Goal: Information Seeking & Learning: Learn about a topic

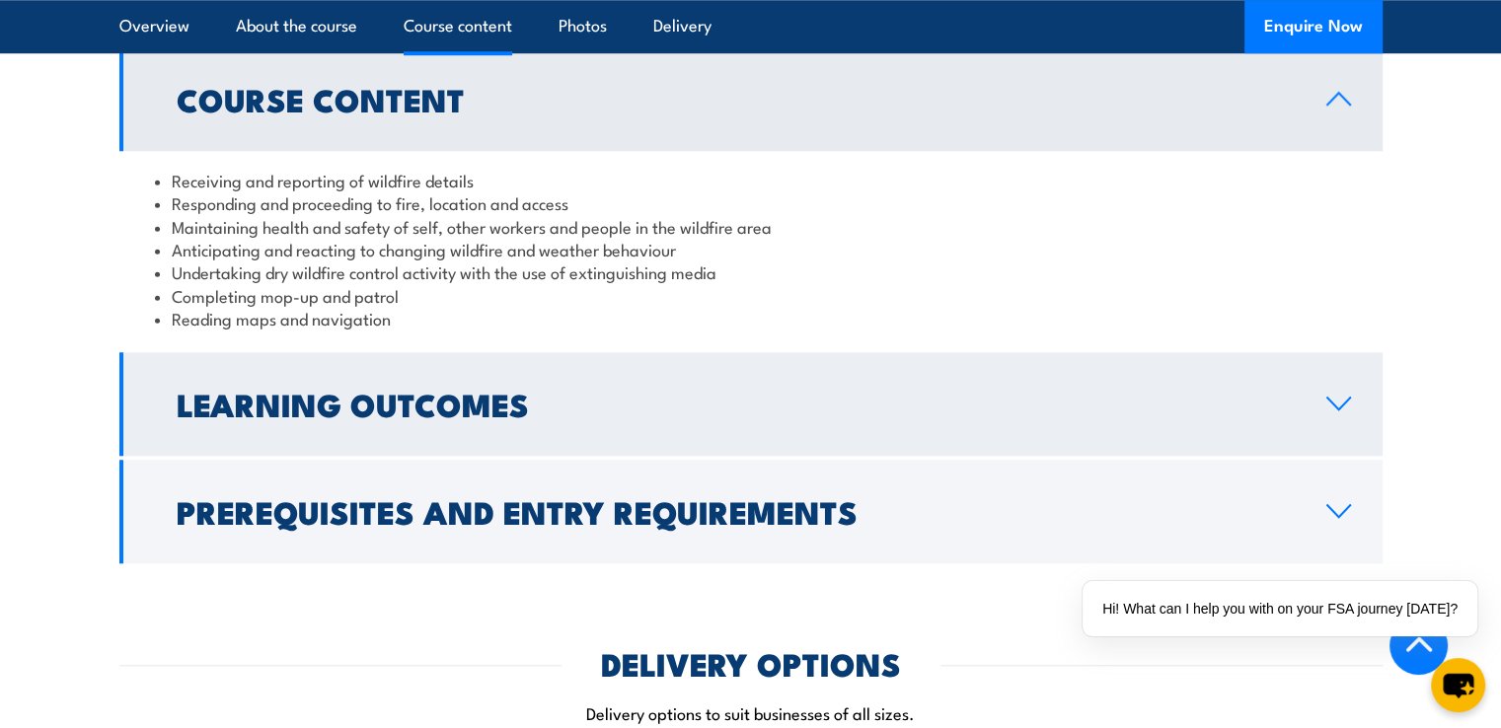
scroll to position [1603, 0]
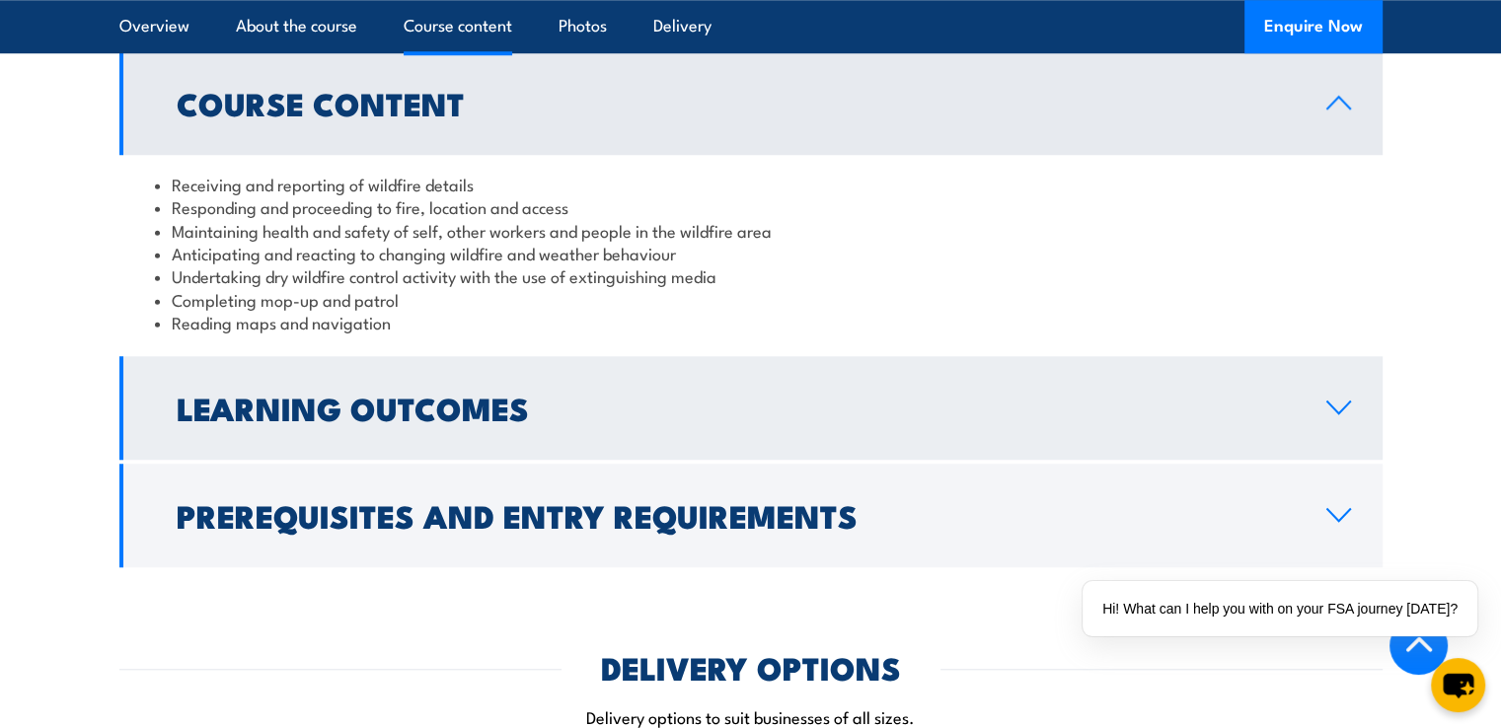
click at [646, 408] on h2 "Learning Outcomes" at bounding box center [736, 408] width 1118 height 28
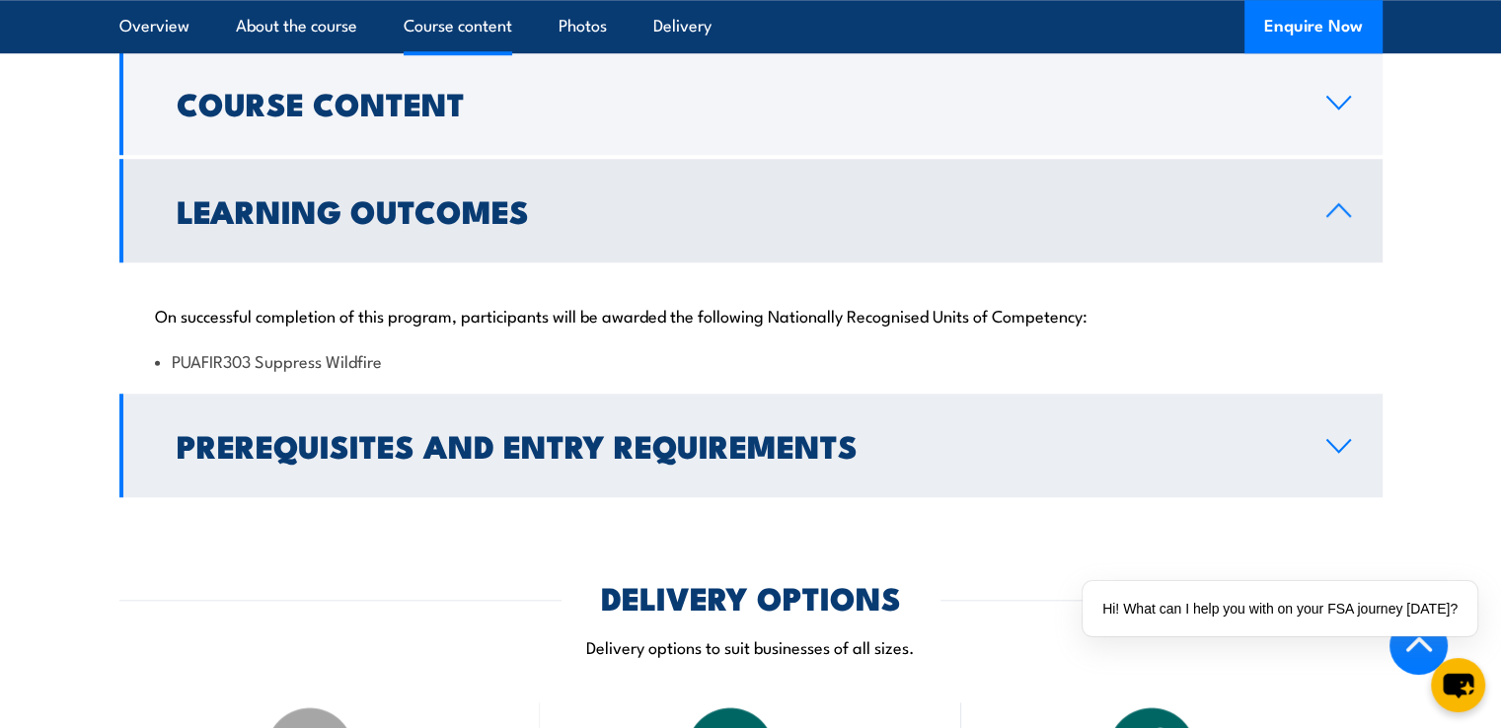
click at [589, 459] on h2 "Prerequisites and Entry Requirements" at bounding box center [736, 445] width 1118 height 28
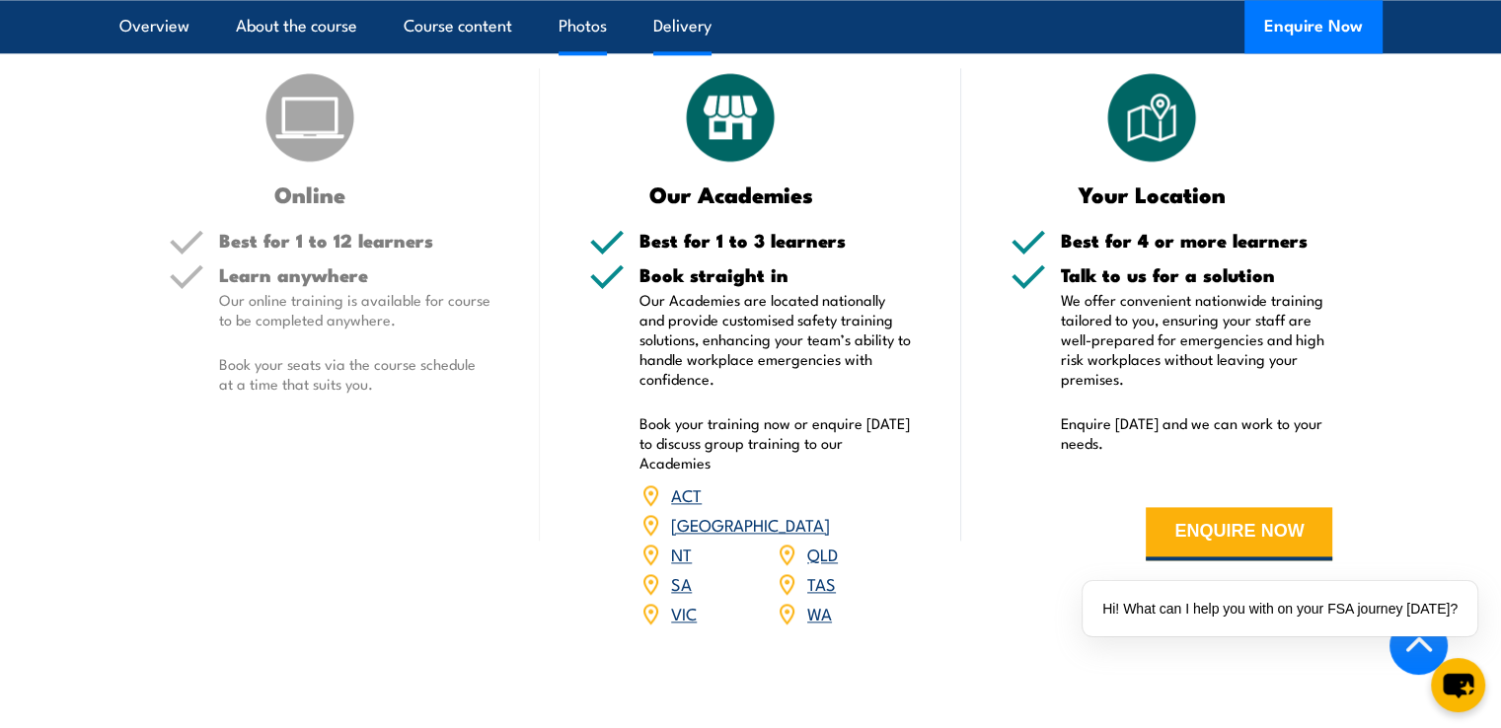
click at [596, 25] on link "Photos" at bounding box center [583, 26] width 48 height 52
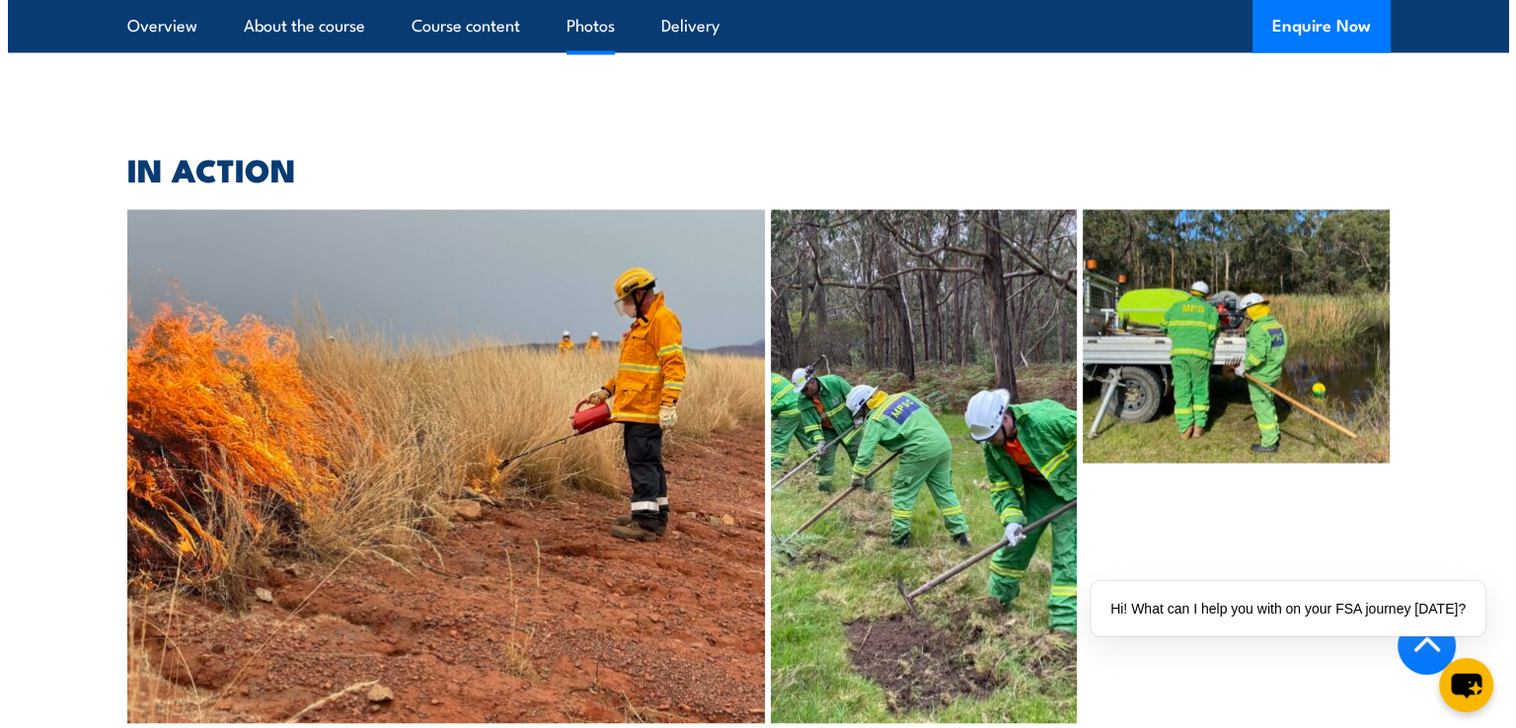
scroll to position [3779, 0]
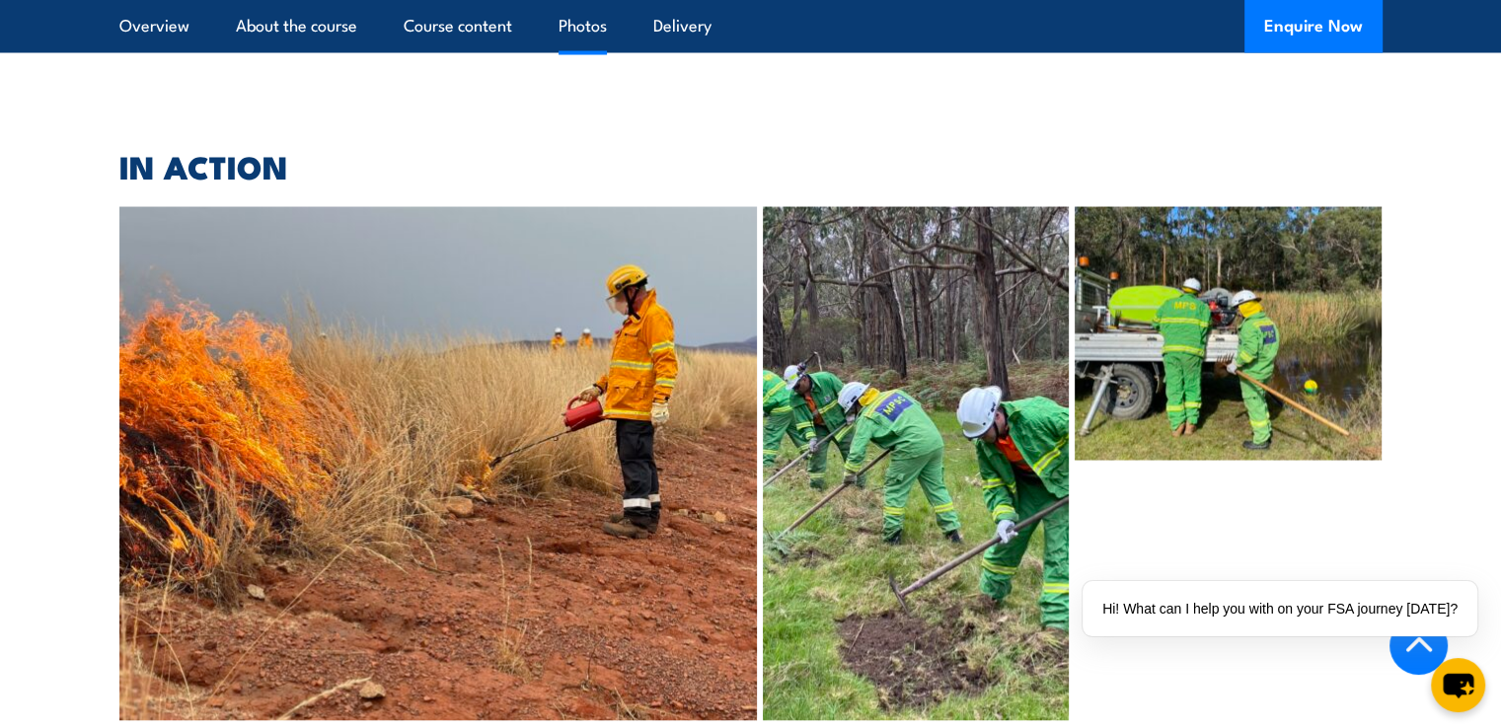
click at [1235, 344] on img at bounding box center [1228, 334] width 307 height 254
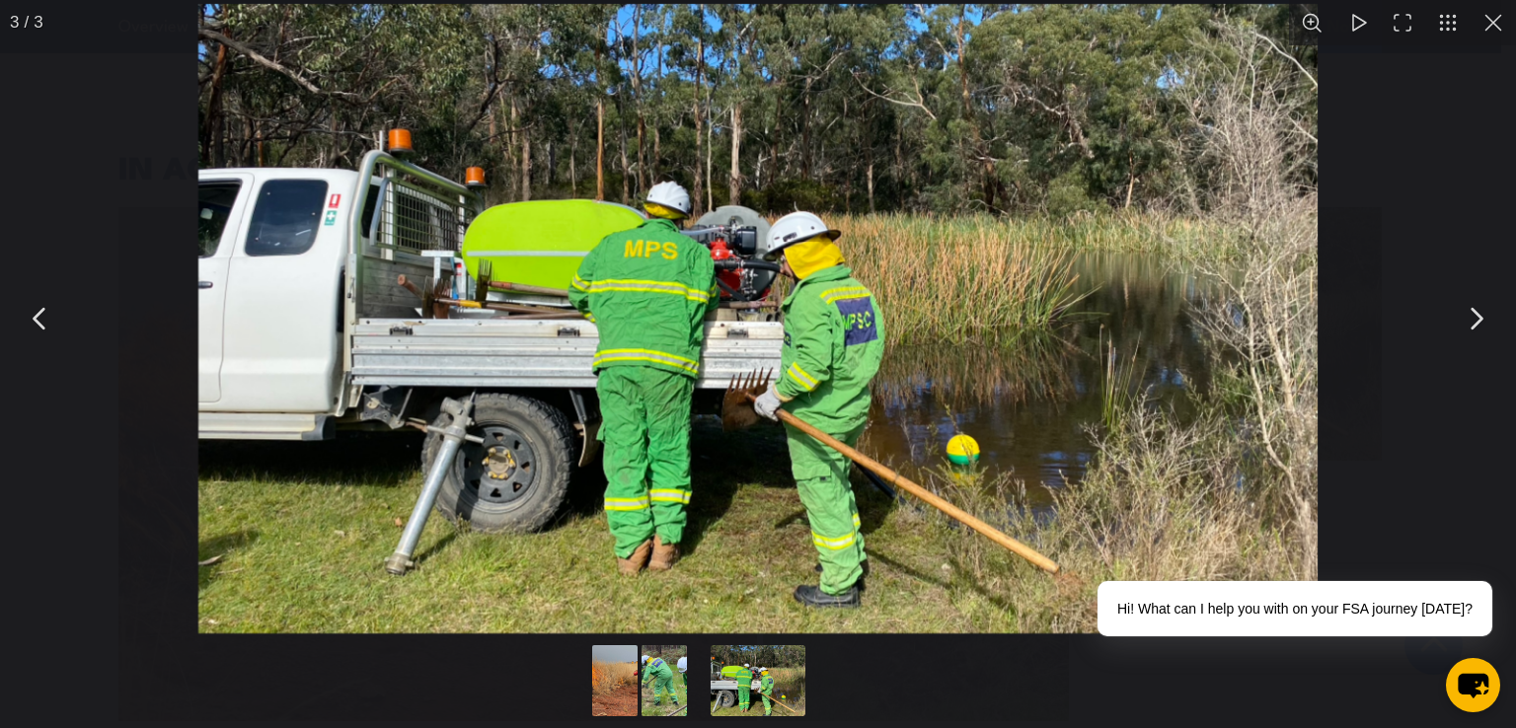
click at [1480, 333] on button "You can close this modal content with the ESC key" at bounding box center [1475, 318] width 49 height 49
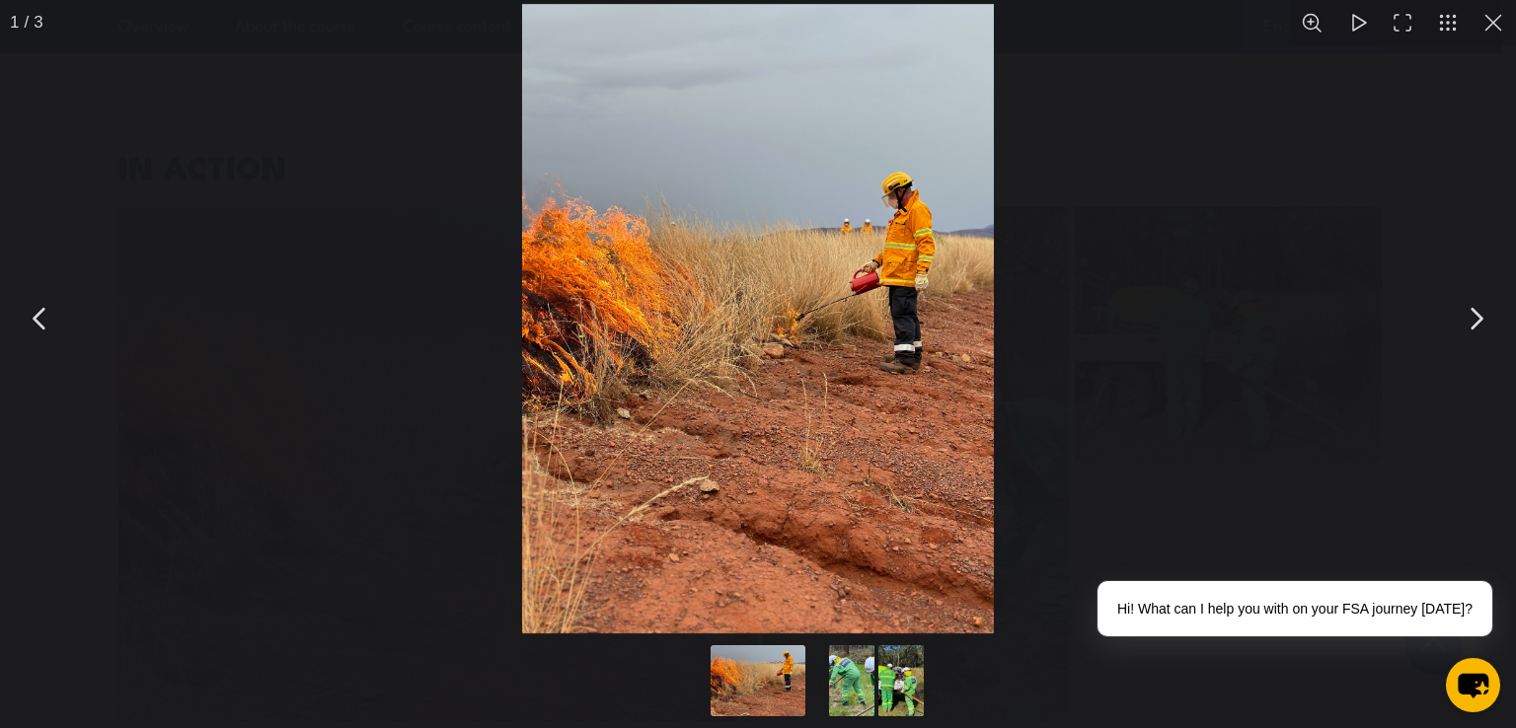
click at [1476, 325] on button "You can close this modal content with the ESC key" at bounding box center [1475, 318] width 49 height 49
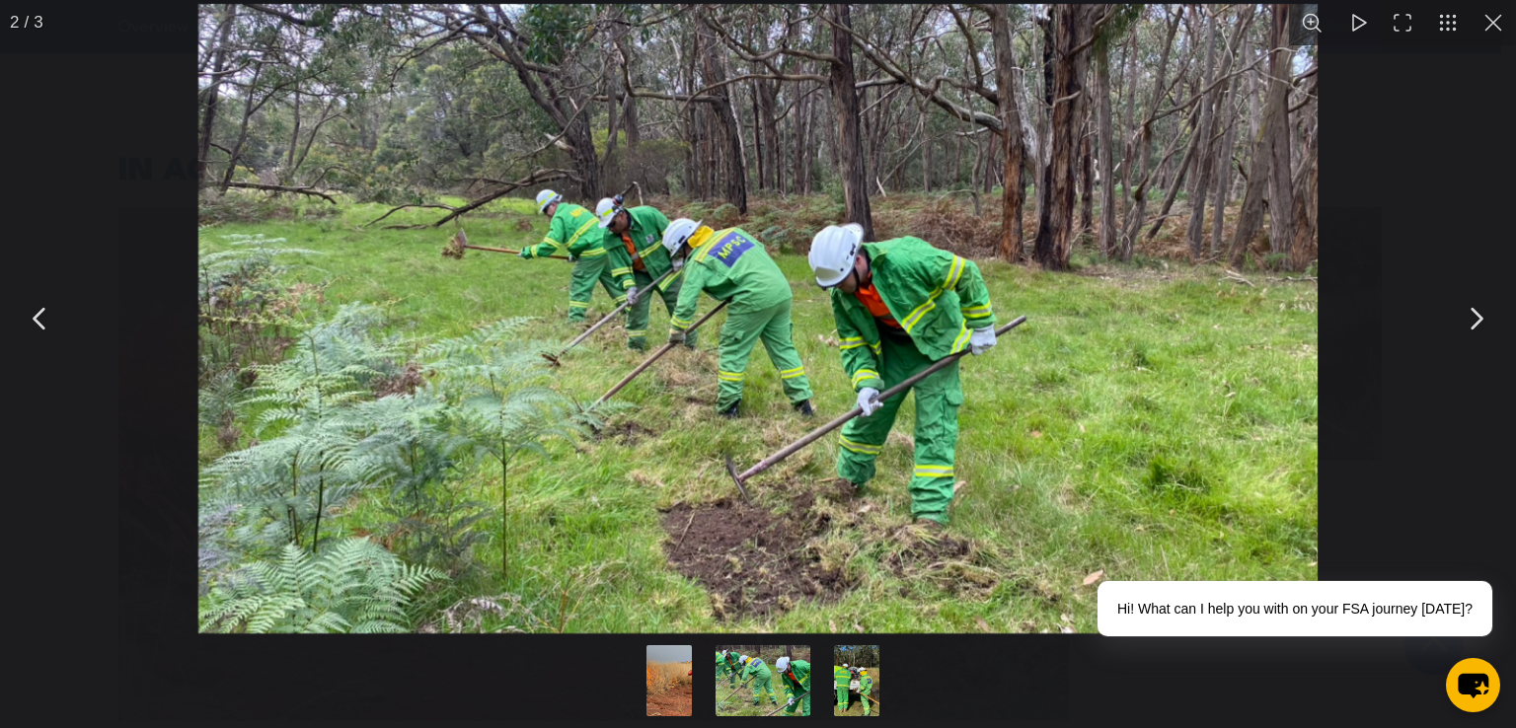
click at [1476, 325] on button "You can close this modal content with the ESC key" at bounding box center [1475, 318] width 49 height 49
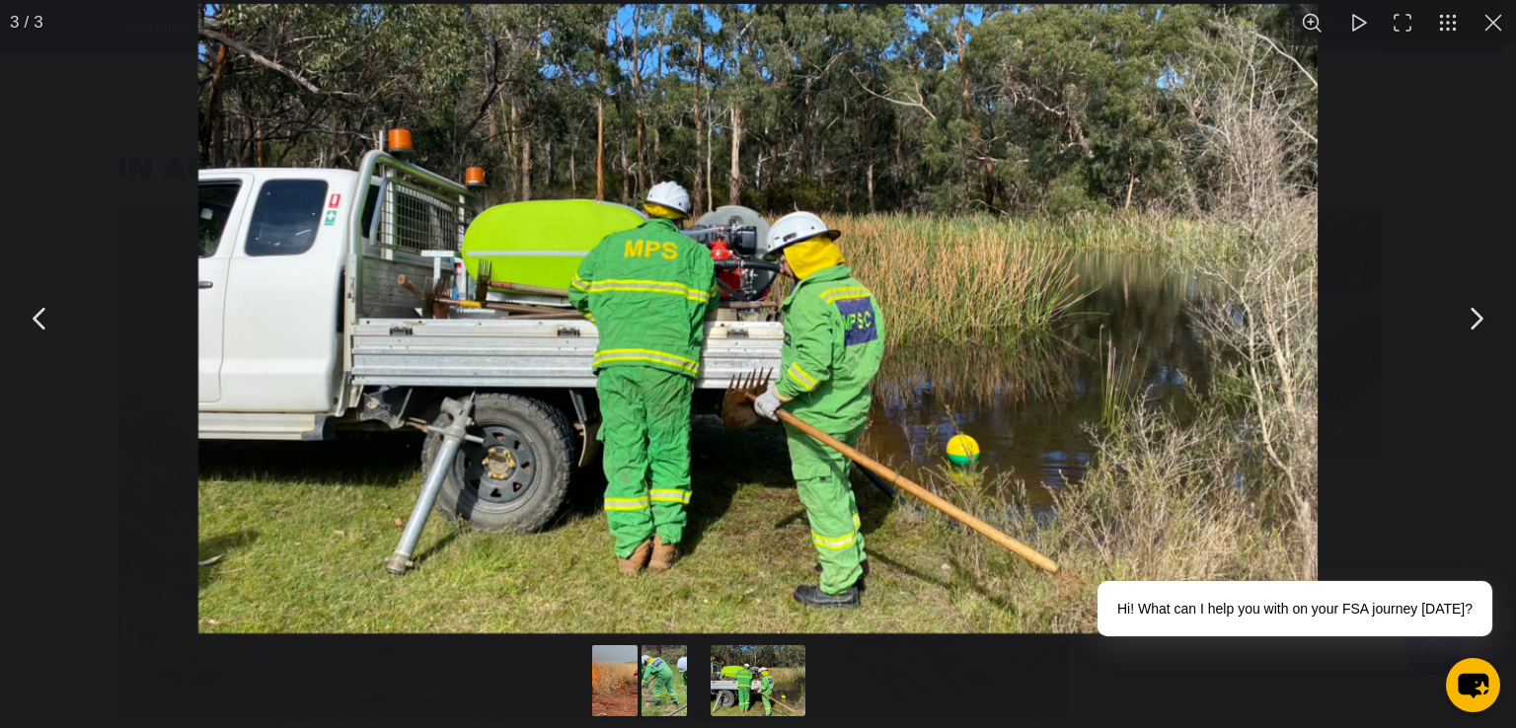
click at [1500, 36] on button "You can close this modal content with the ESC key" at bounding box center [1493, 22] width 45 height 45
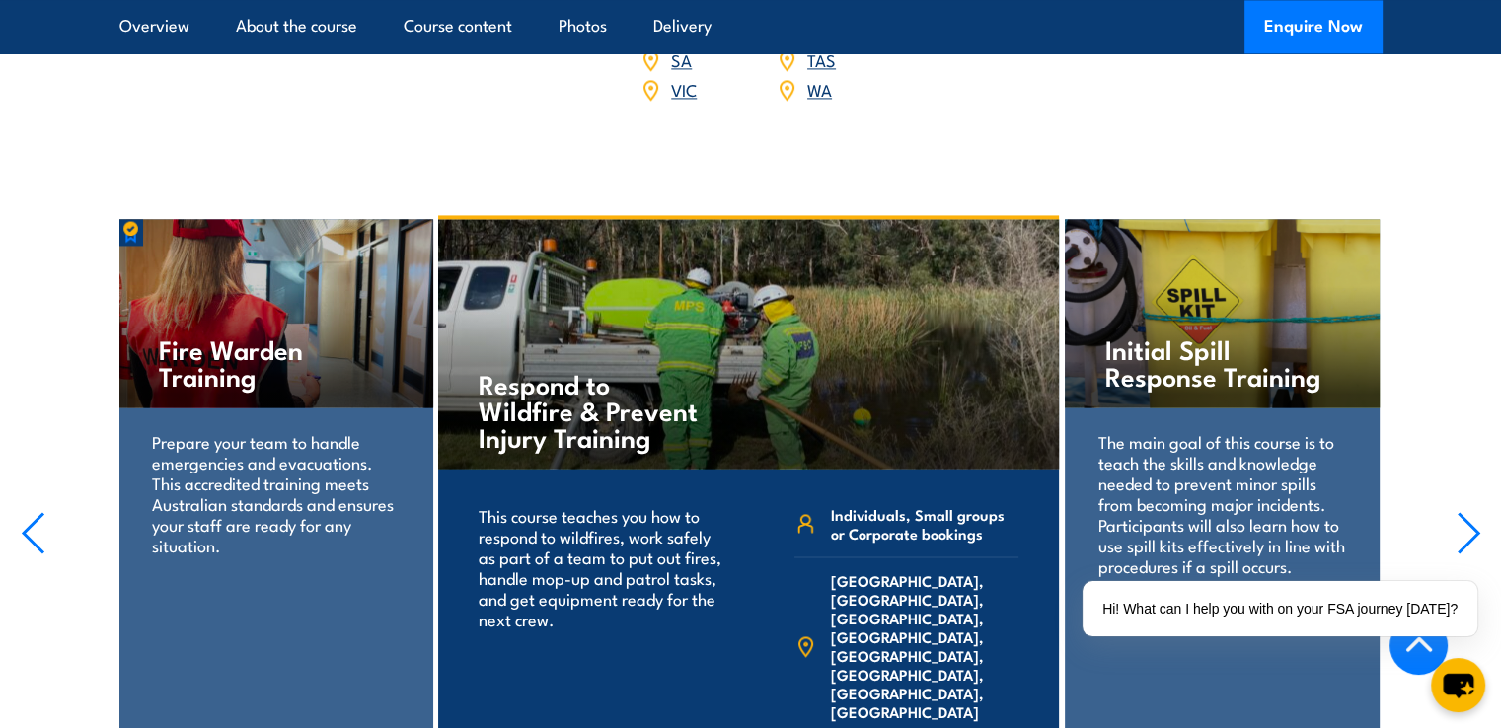
scroll to position [3004, 0]
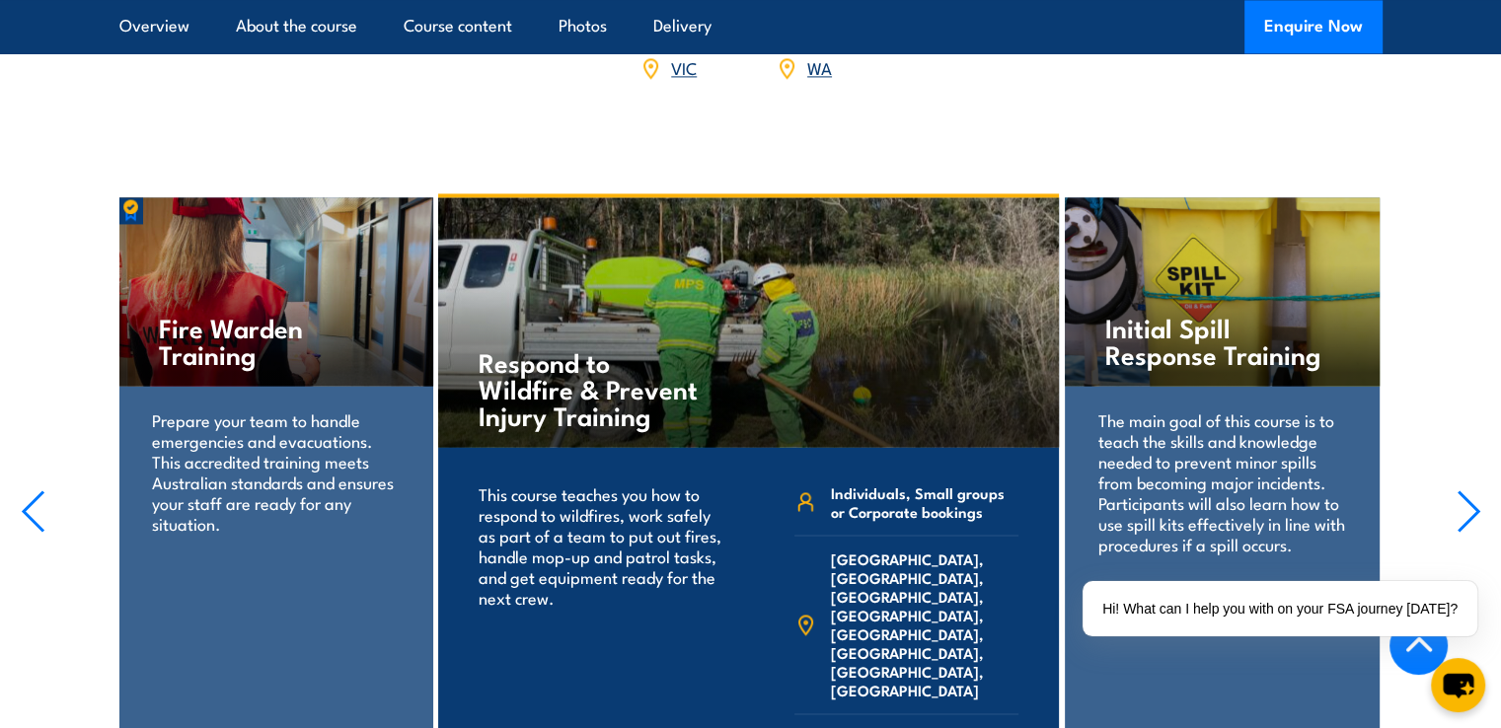
click at [1457, 490] on icon "button" at bounding box center [1469, 511] width 25 height 43
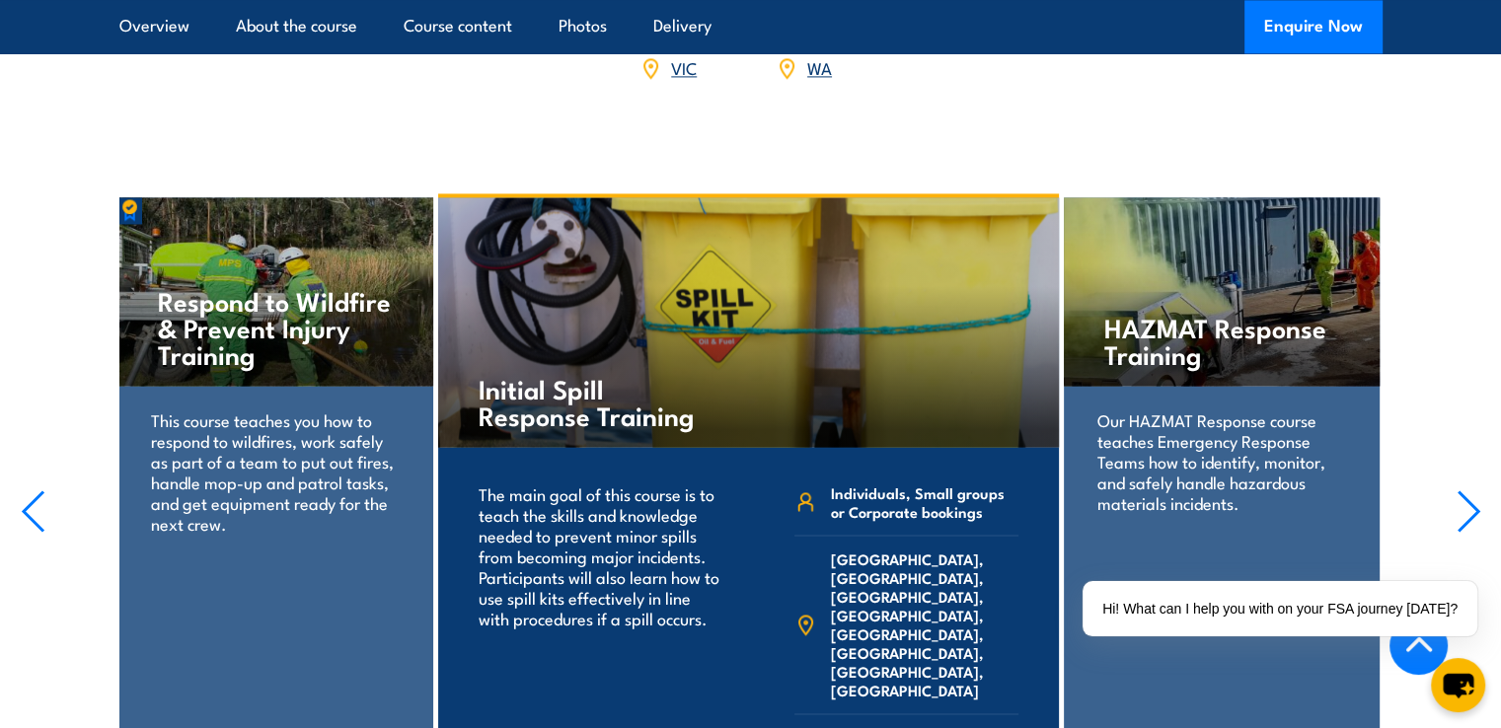
click at [1457, 490] on icon "button" at bounding box center [1469, 511] width 25 height 43
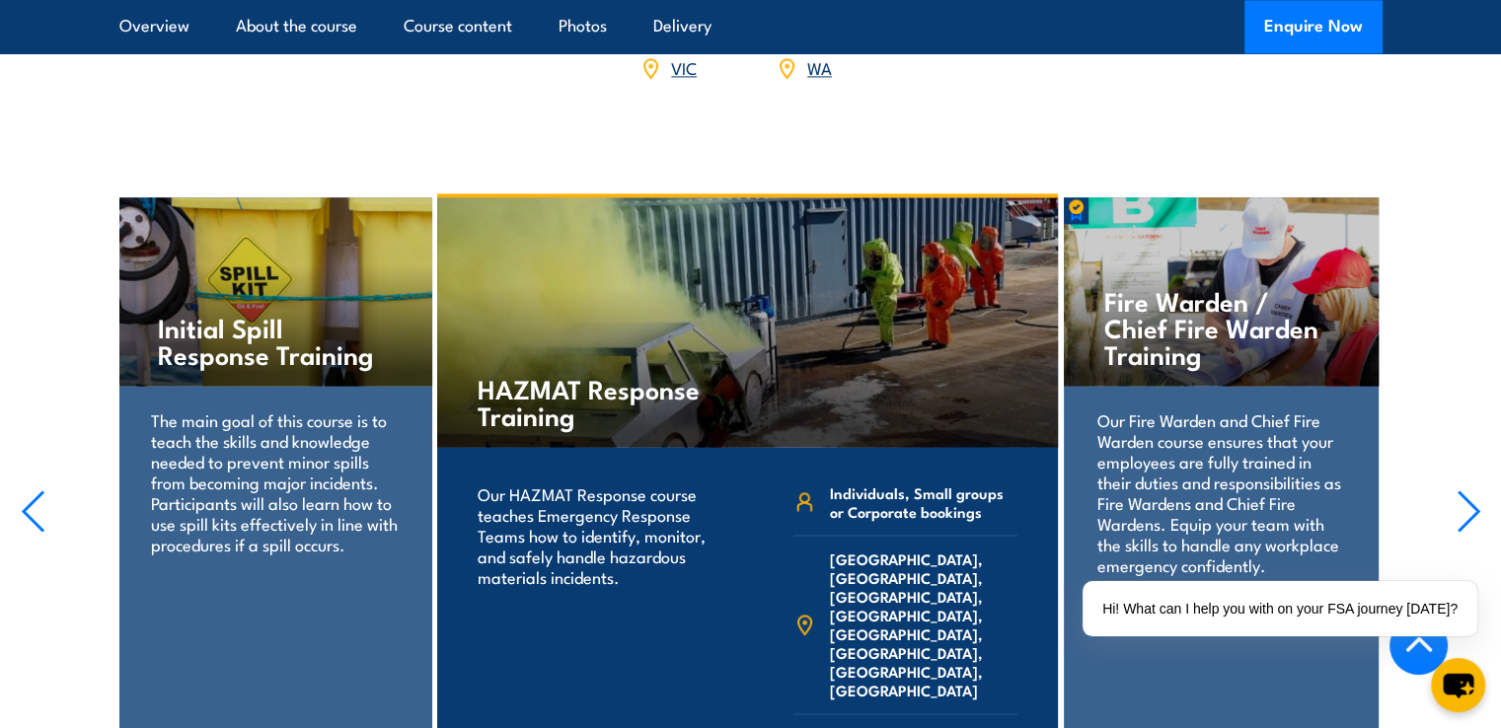
click at [1457, 490] on icon "button" at bounding box center [1469, 511] width 25 height 43
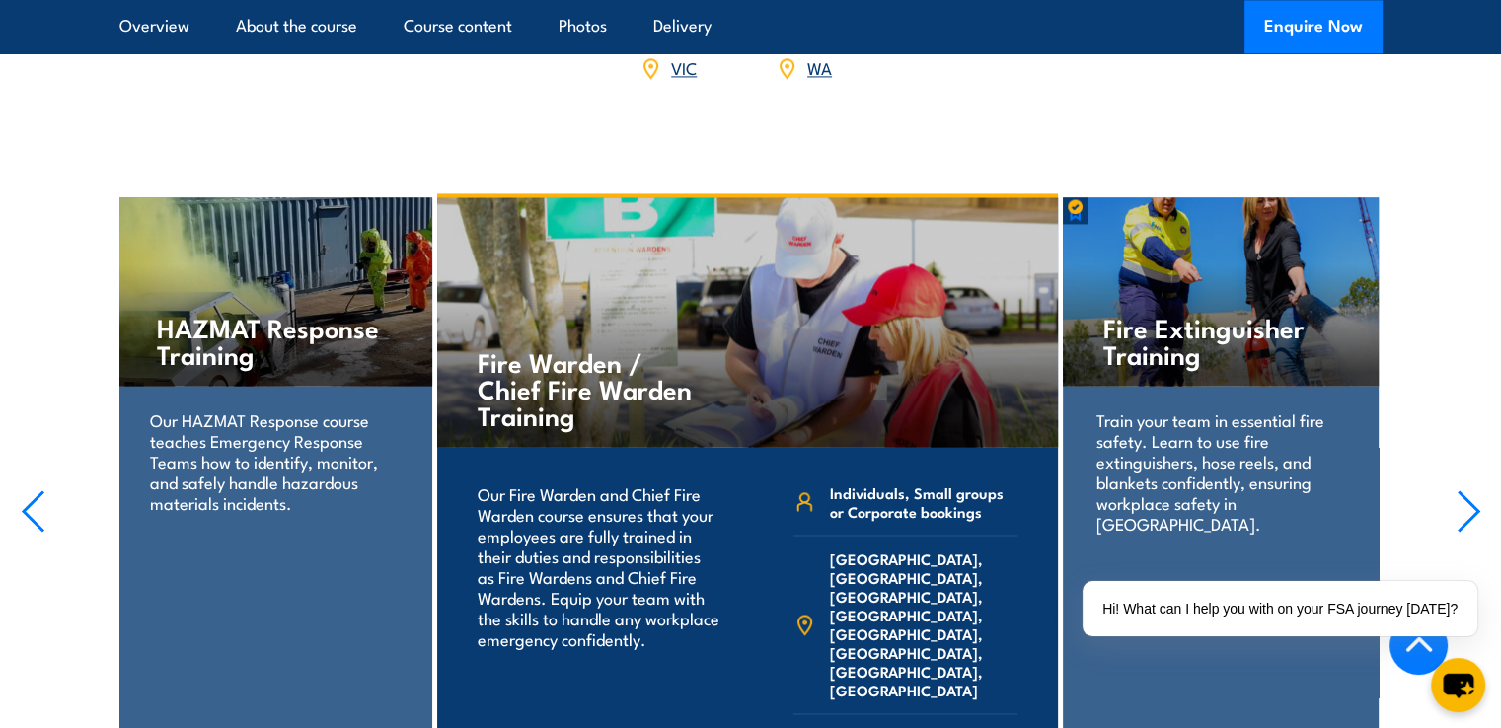
click at [1457, 490] on icon "button" at bounding box center [1469, 511] width 25 height 43
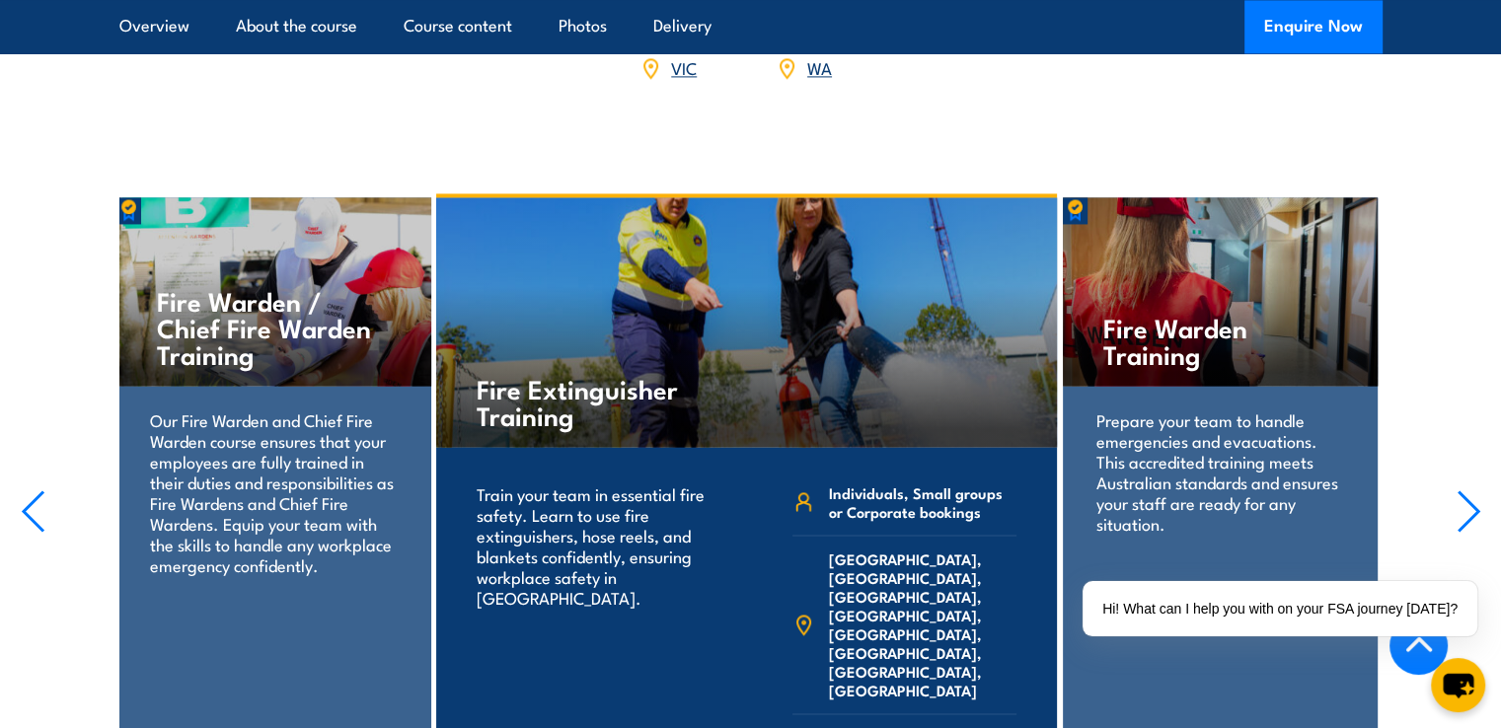
click at [1457, 490] on icon "button" at bounding box center [1469, 511] width 25 height 43
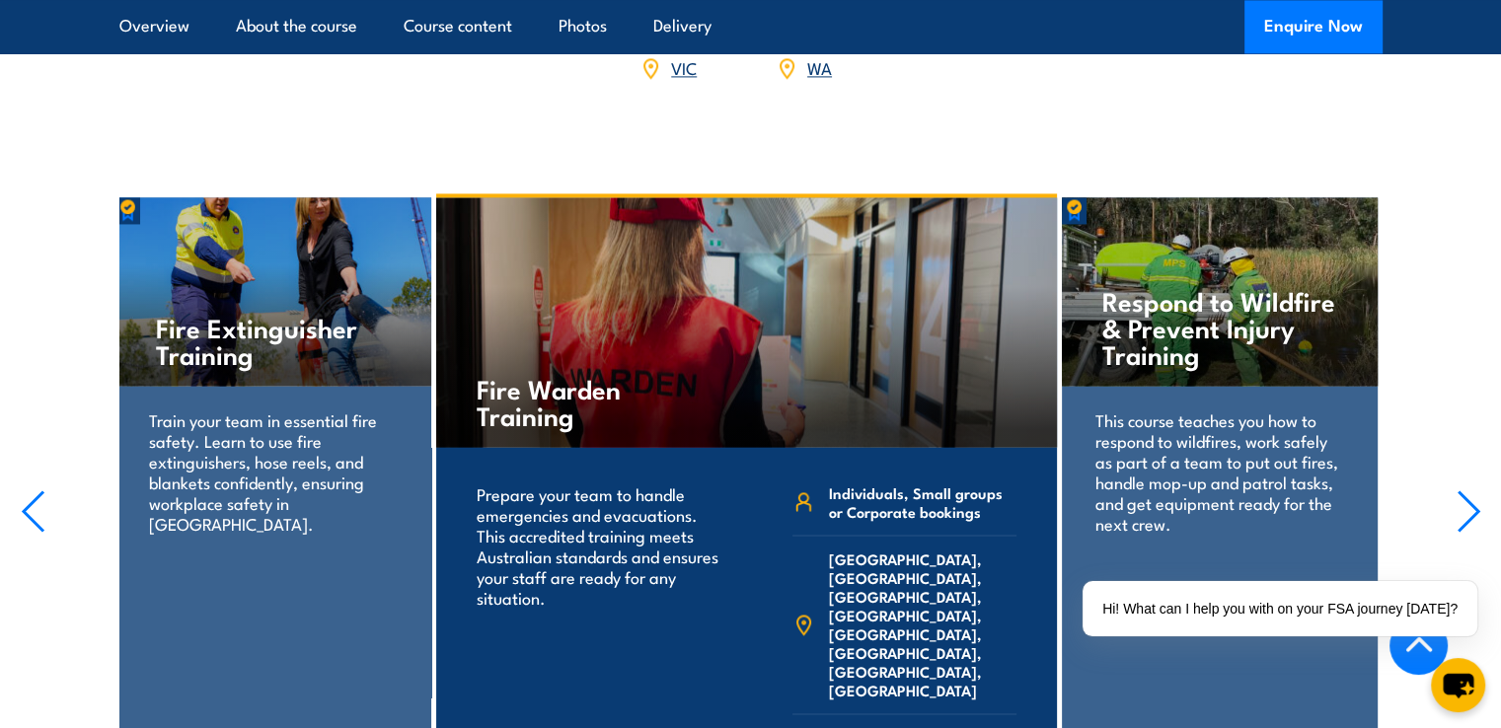
click at [1448, 487] on section "Fire Warden / Chief Fire Warden Training 1 day 3 hours" at bounding box center [750, 502] width 1501 height 619
click at [1464, 490] on icon "button" at bounding box center [1469, 511] width 25 height 43
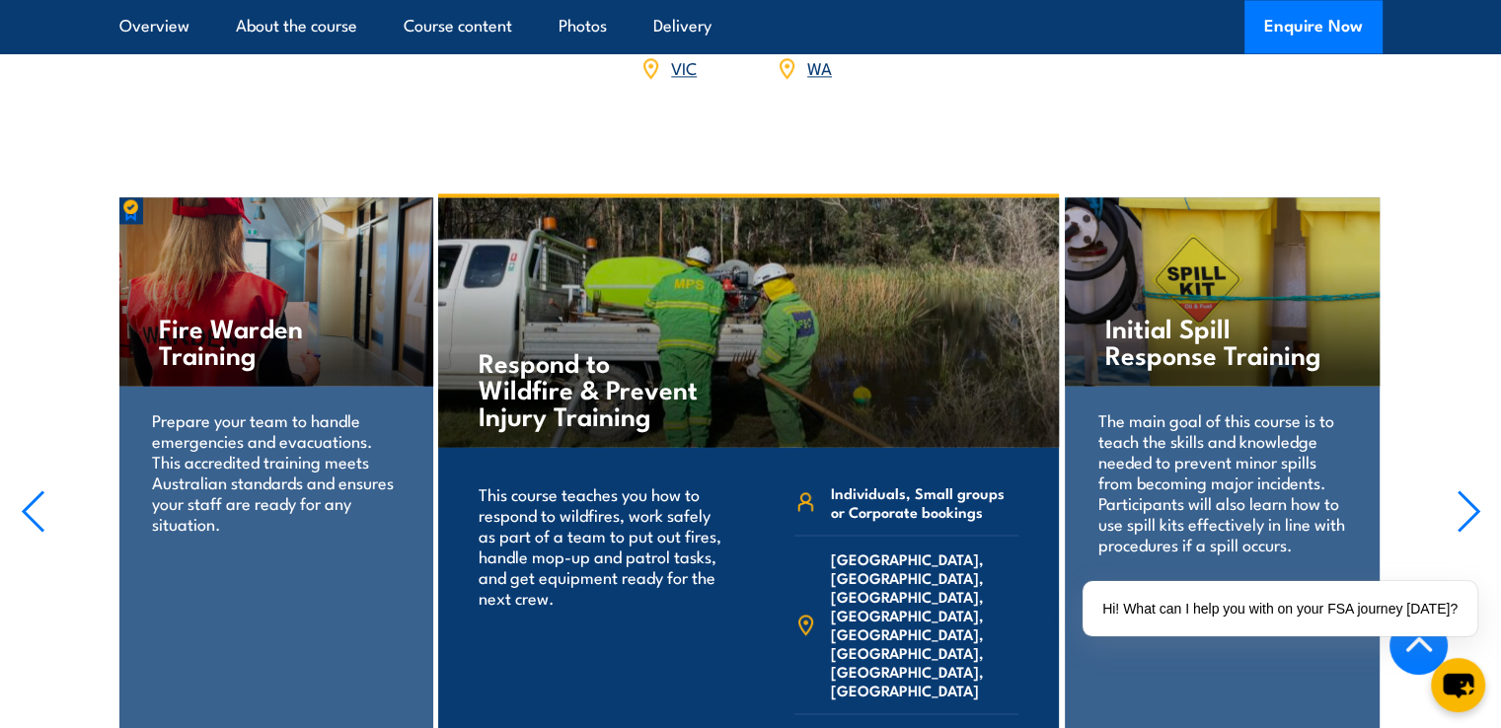
click at [1464, 490] on icon "button" at bounding box center [1469, 511] width 25 height 43
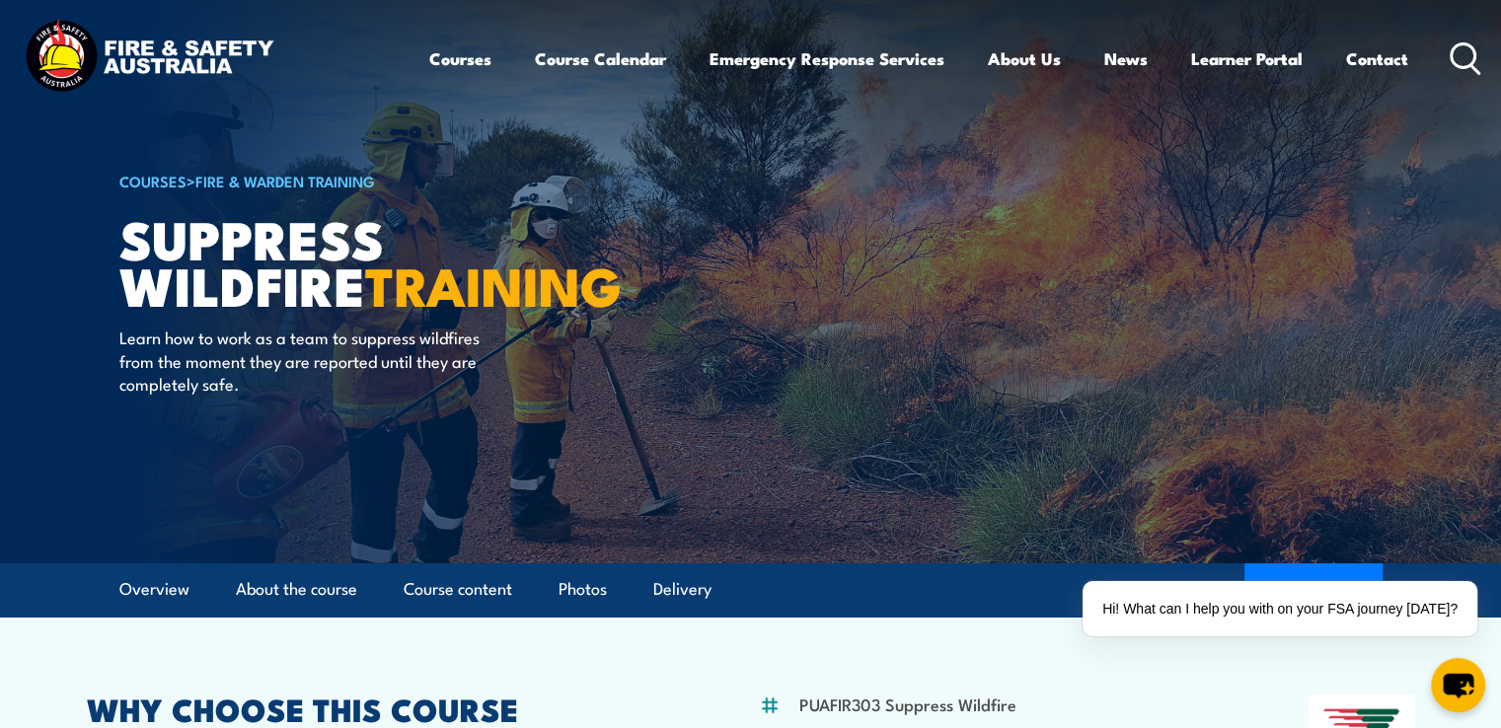
scroll to position [0, 0]
